Goal: Download file/media

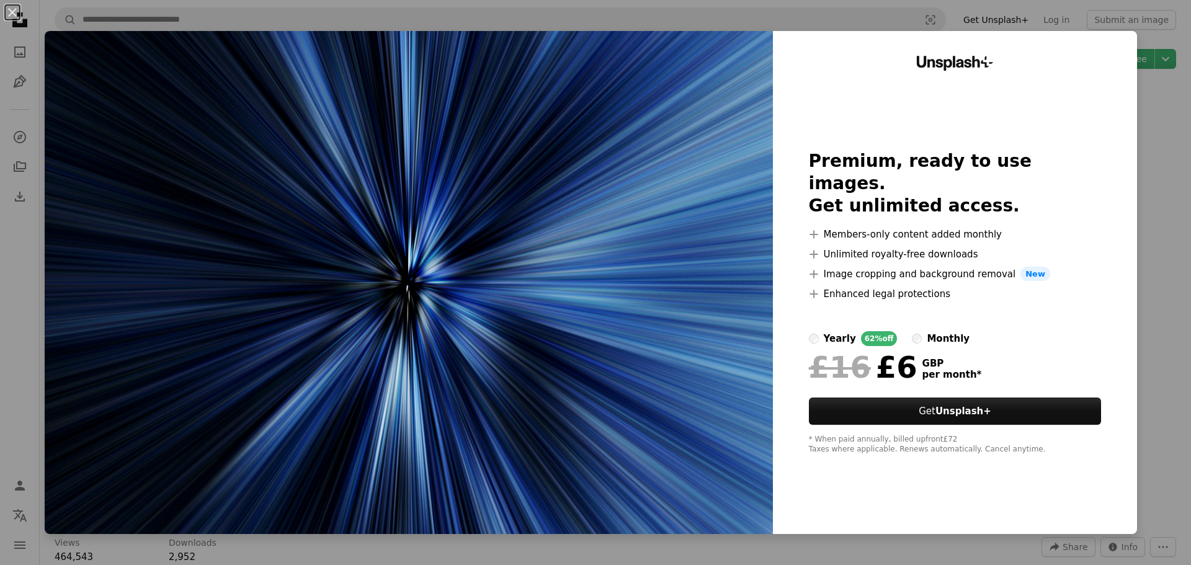
click at [1144, 169] on div "An X shape Unsplash+ Premium, ready to use images. Get unlimited access. A plus…" at bounding box center [595, 282] width 1191 height 565
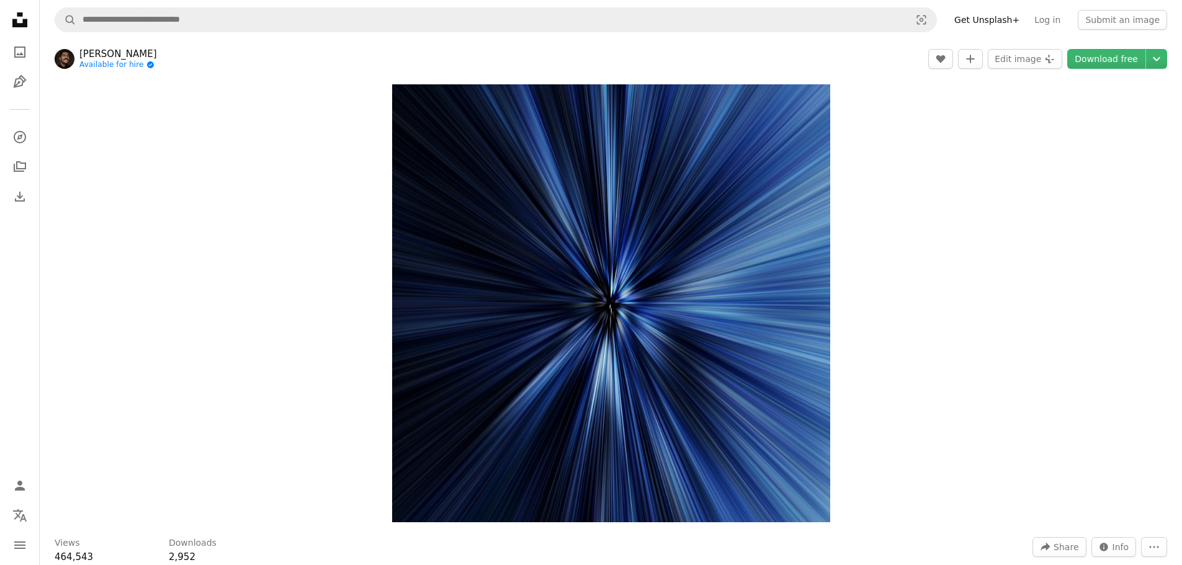
click at [66, 57] on img at bounding box center [65, 59] width 20 height 20
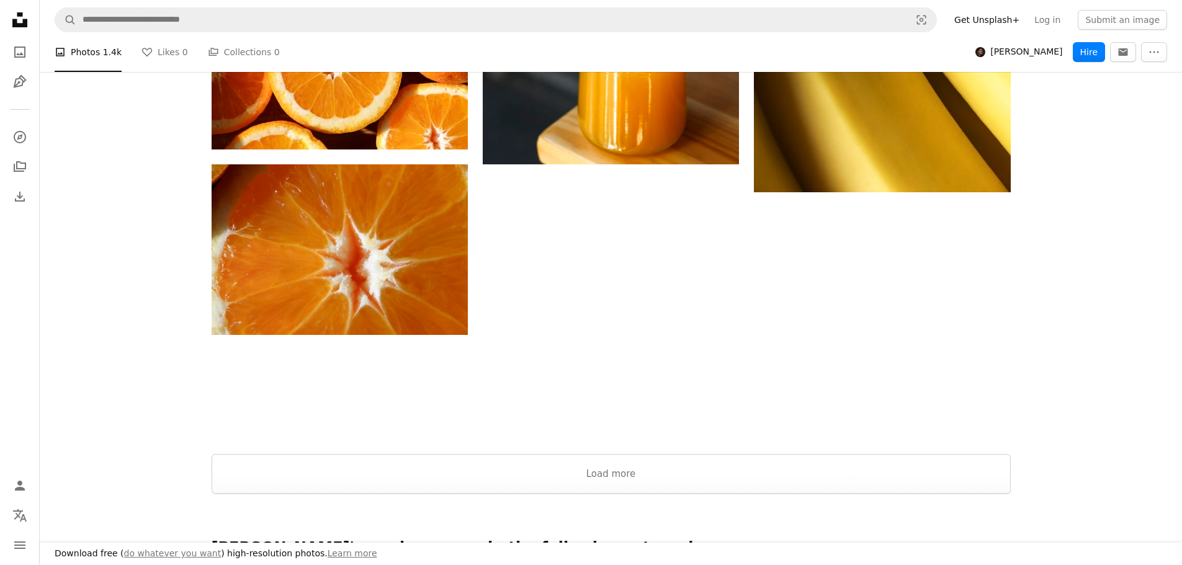
scroll to position [1588, 0]
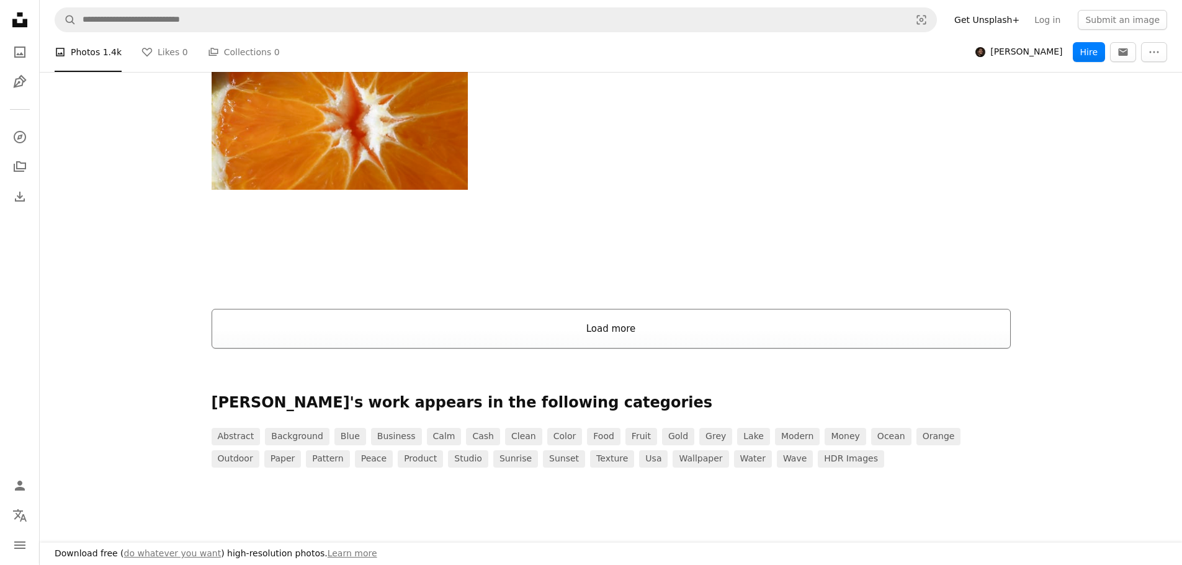
click at [601, 313] on button "Load more" at bounding box center [611, 329] width 799 height 40
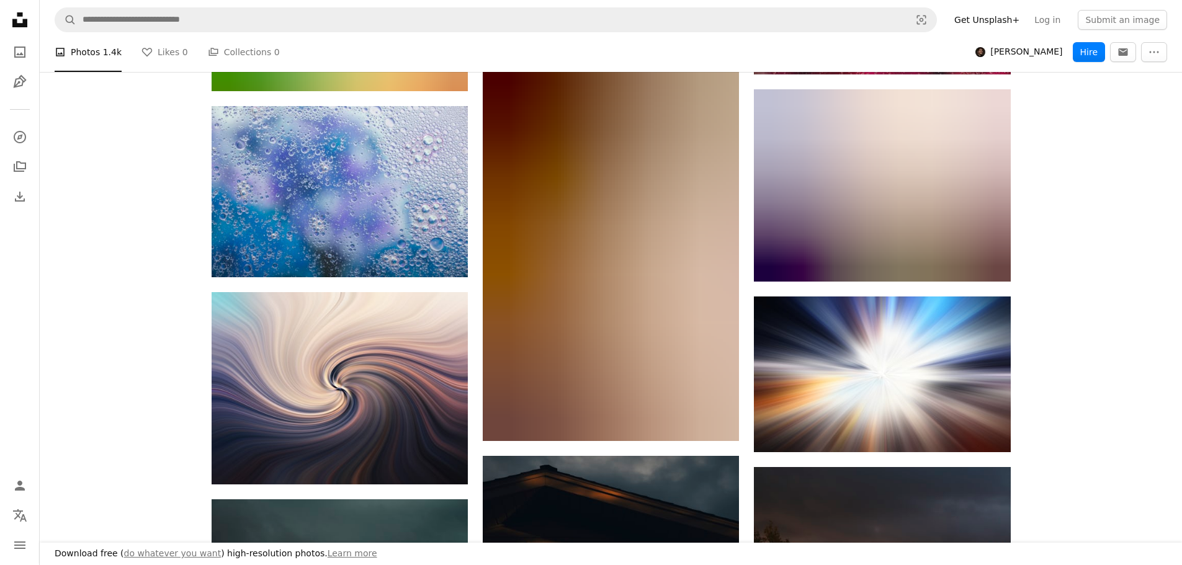
scroll to position [0, 0]
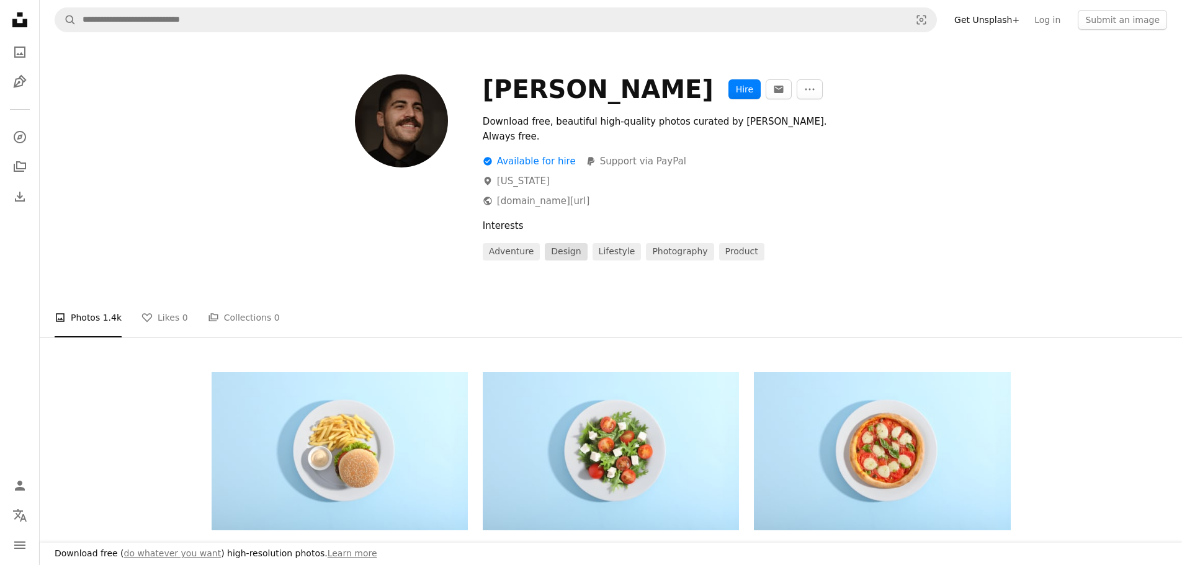
click at [566, 243] on link "design" at bounding box center [566, 251] width 42 height 17
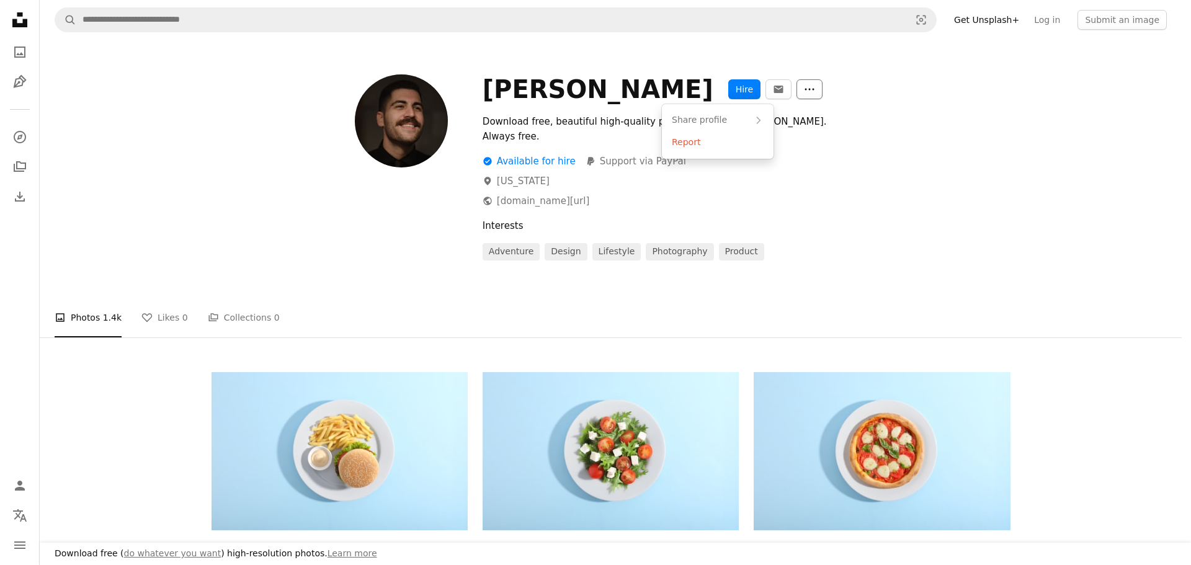
click at [805, 89] on icon "More Actions" at bounding box center [809, 90] width 9 height 2
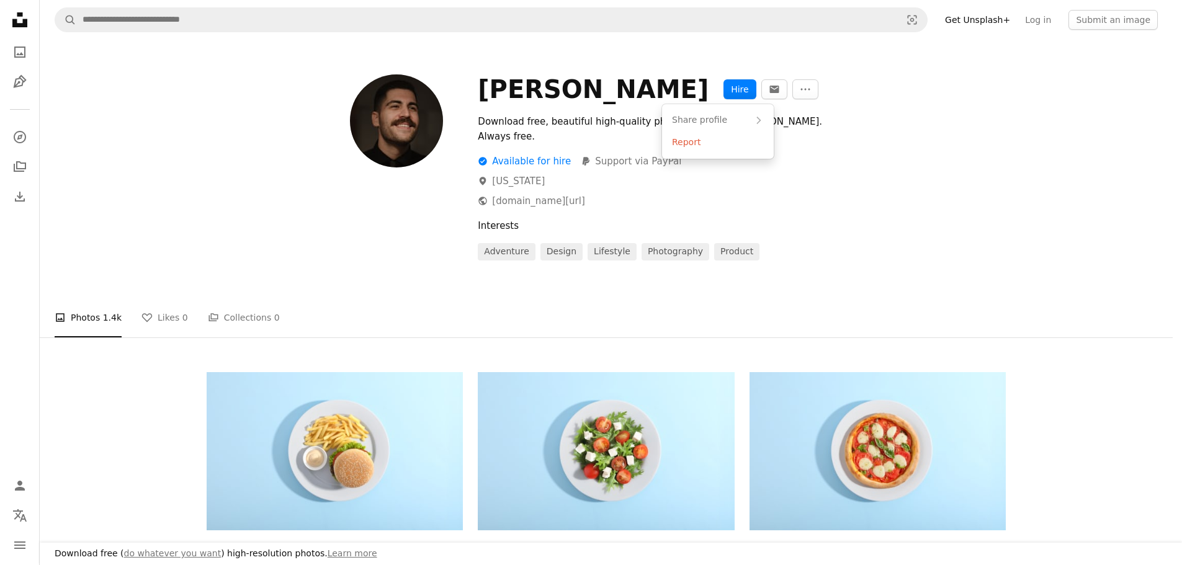
click at [885, 135] on body "Download free ( do whatever you want ) high-resolution photos. Learn more Unspl…" at bounding box center [586, 282] width 1173 height 565
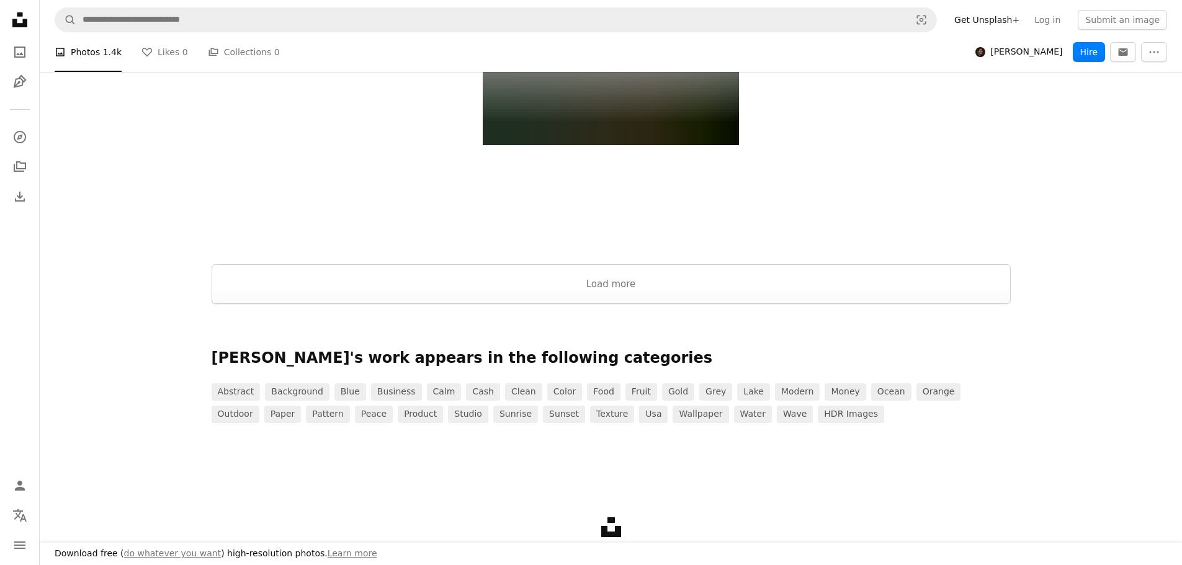
scroll to position [16730, 0]
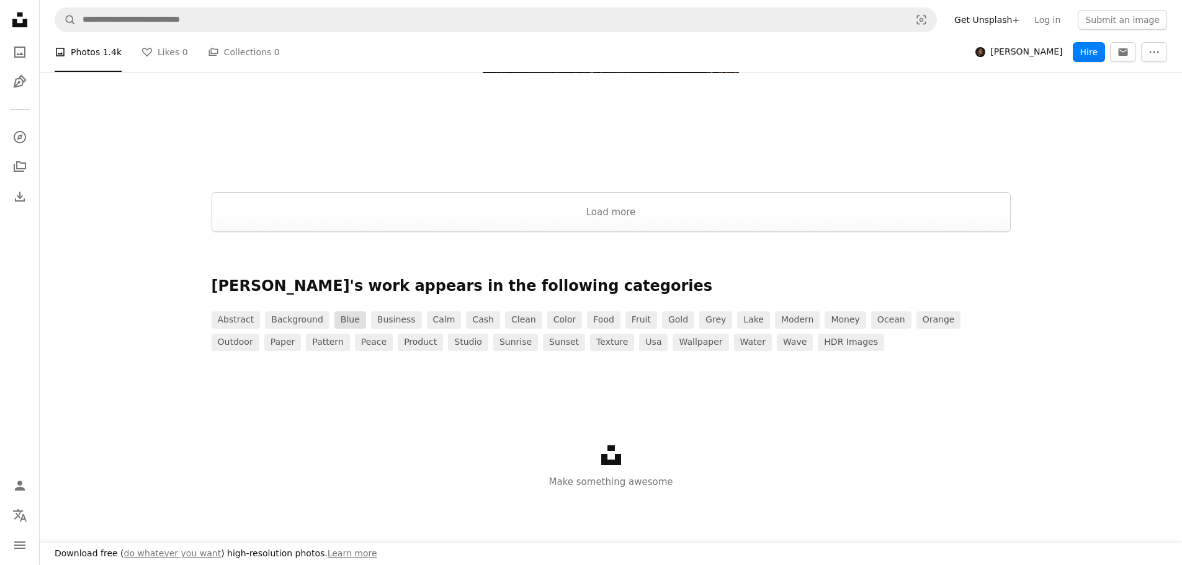
click at [338, 311] on link "blue" at bounding box center [350, 319] width 32 height 17
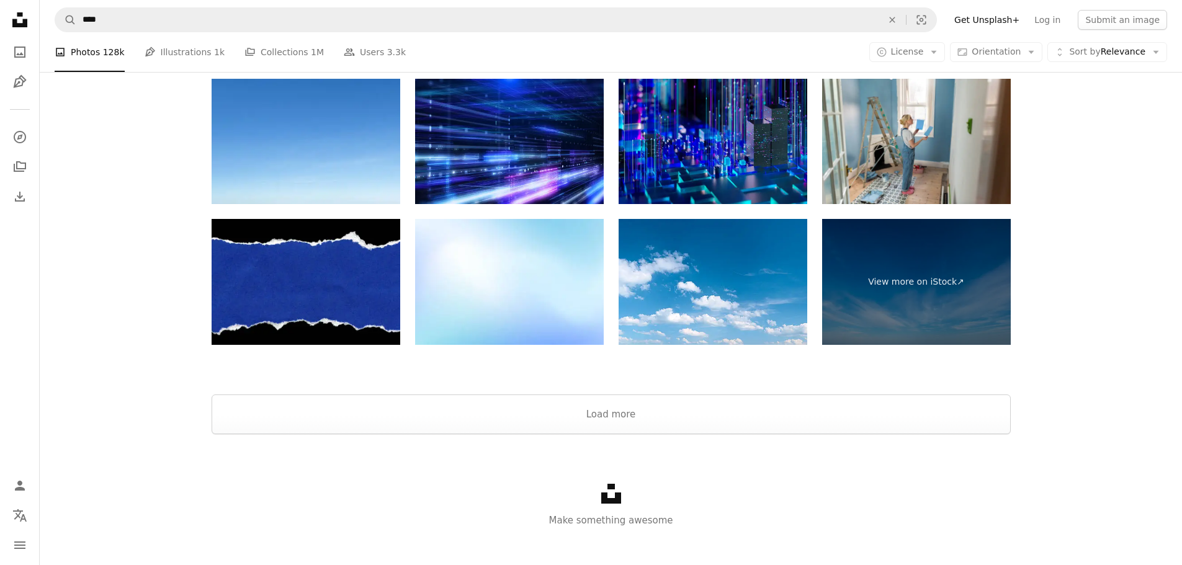
scroll to position [2329, 0]
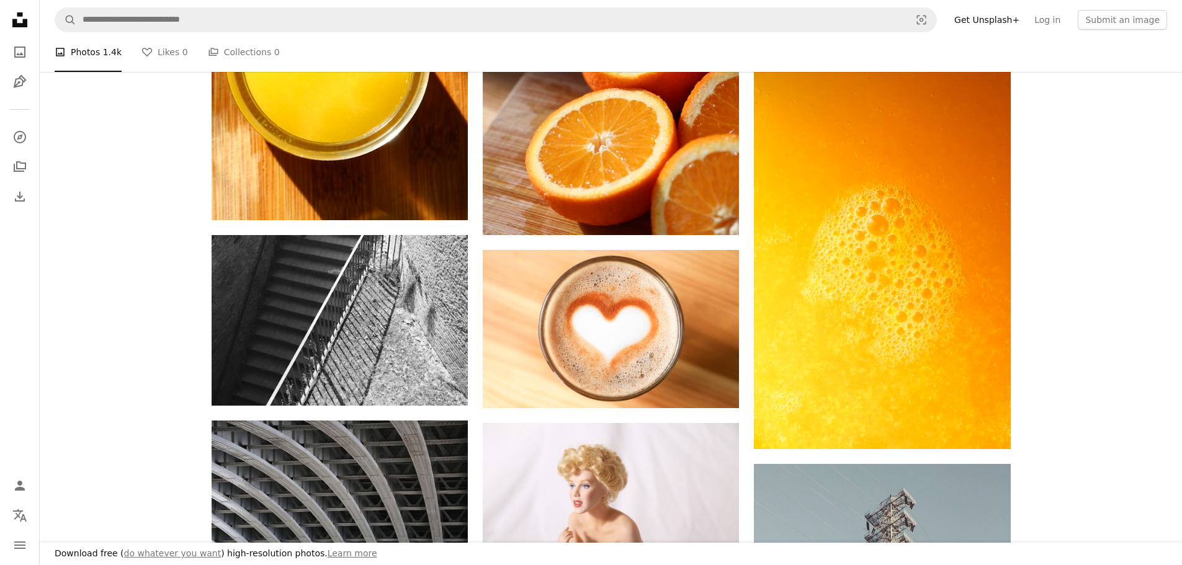
scroll to position [16730, 0]
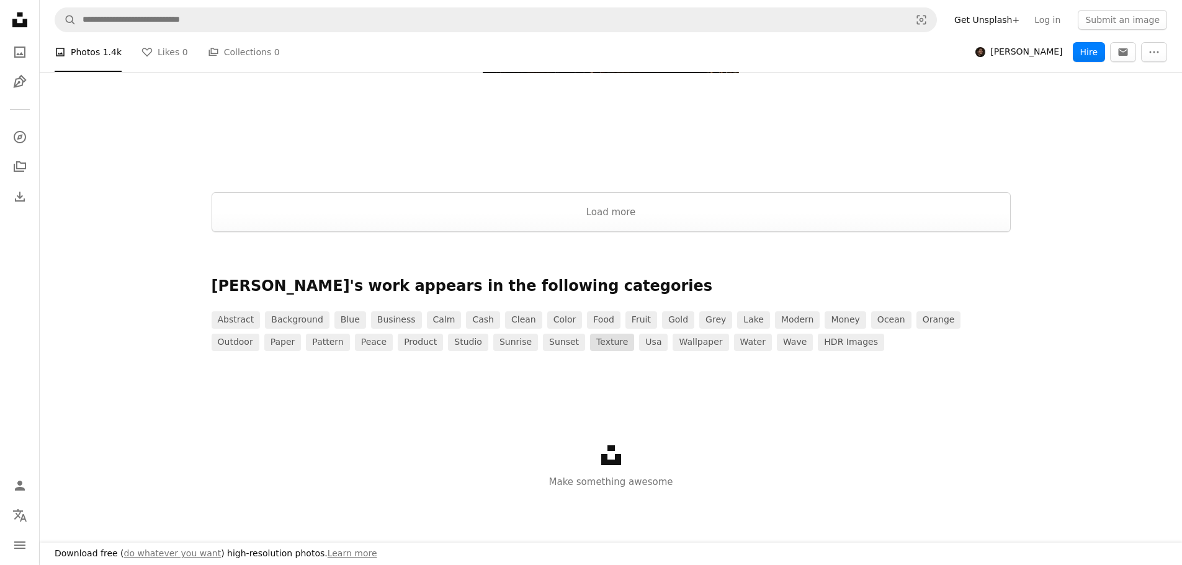
click at [590, 334] on link "texture" at bounding box center [612, 342] width 44 height 17
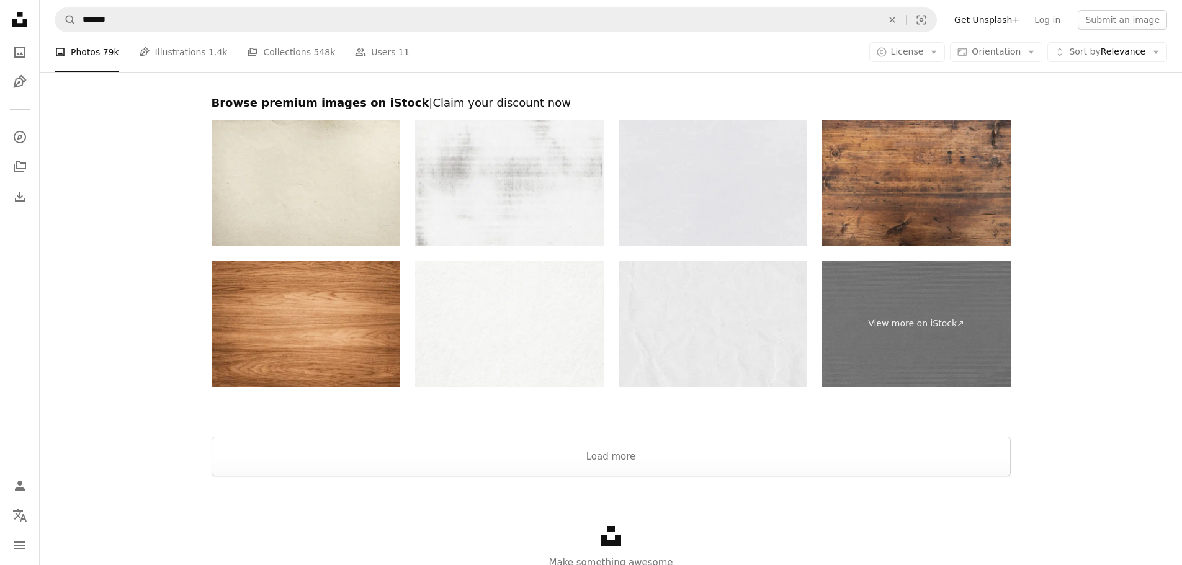
scroll to position [3268, 0]
